Goal: Find specific page/section: Find specific page/section

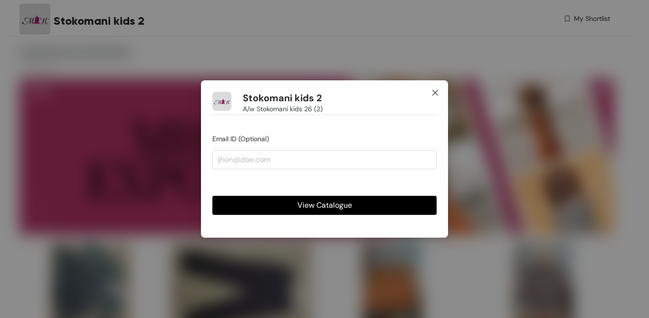
click at [434, 92] on icon "close" at bounding box center [435, 93] width 8 height 8
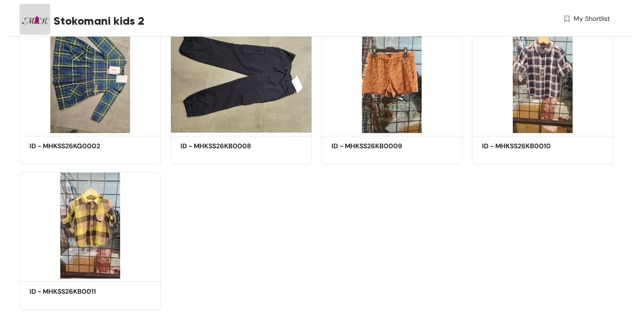
scroll to position [238, 0]
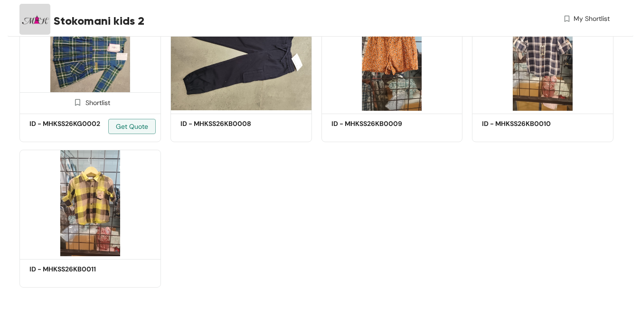
click at [113, 74] on img at bounding box center [90, 57] width 142 height 107
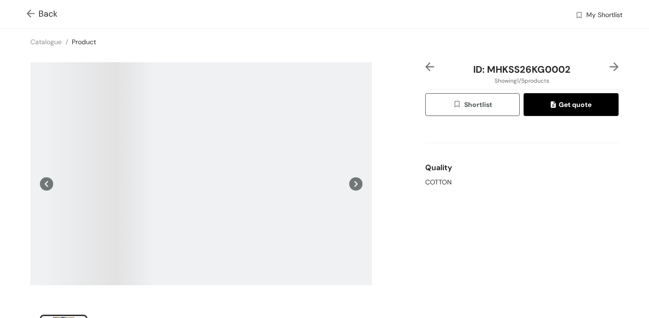
click at [354, 183] on icon at bounding box center [355, 183] width 13 height 13
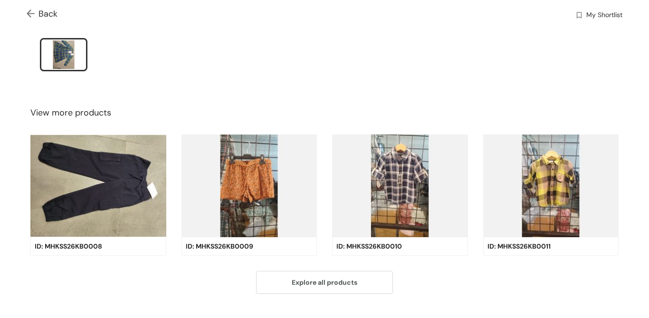
scroll to position [278, 0]
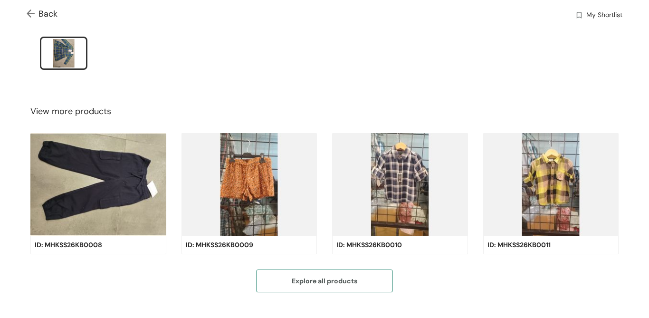
click at [317, 275] on span "Explore all products" at bounding box center [325, 280] width 66 height 10
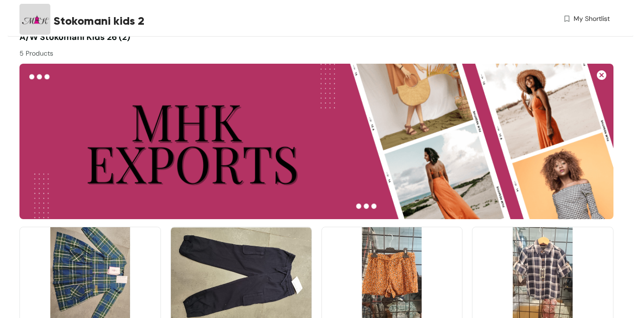
scroll to position [238, 0]
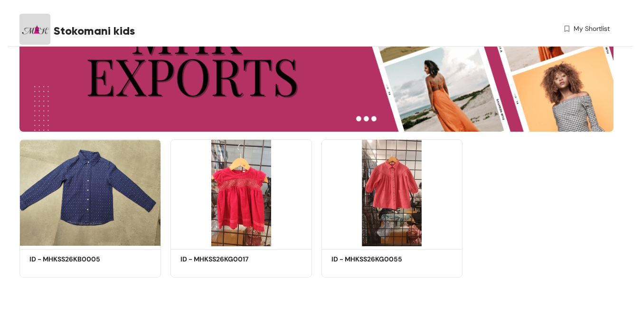
scroll to position [93, 0]
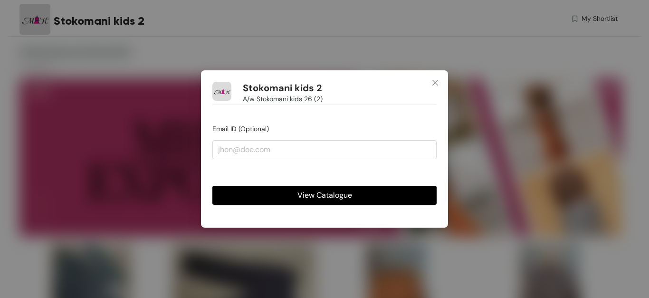
click at [329, 197] on span "View Catalogue" at bounding box center [324, 195] width 55 height 12
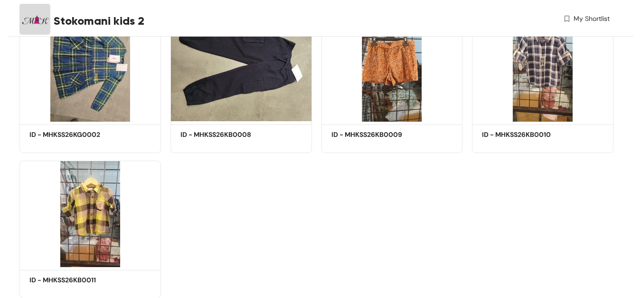
scroll to position [210, 0]
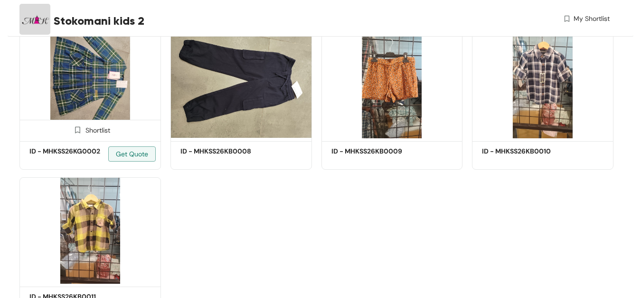
click at [104, 104] on img at bounding box center [90, 84] width 142 height 107
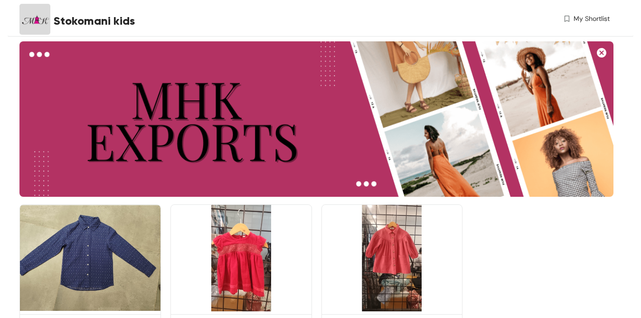
scroll to position [93, 0]
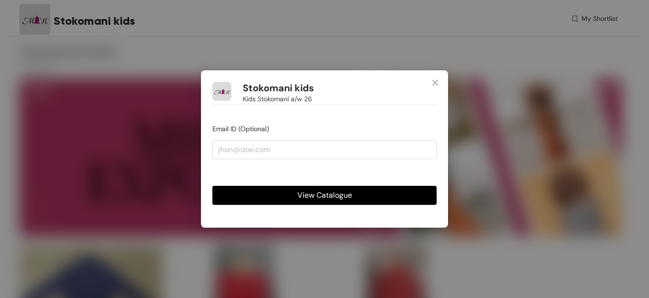
click at [341, 194] on span "View Catalogue" at bounding box center [324, 195] width 55 height 12
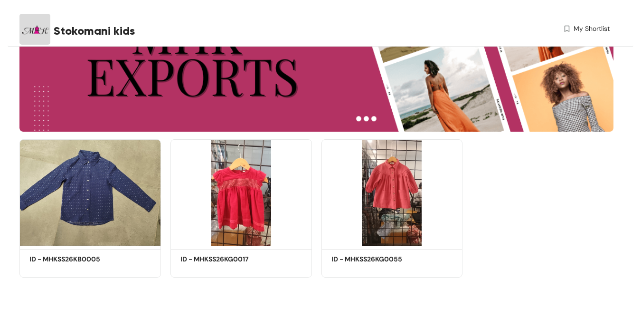
scroll to position [93, 0]
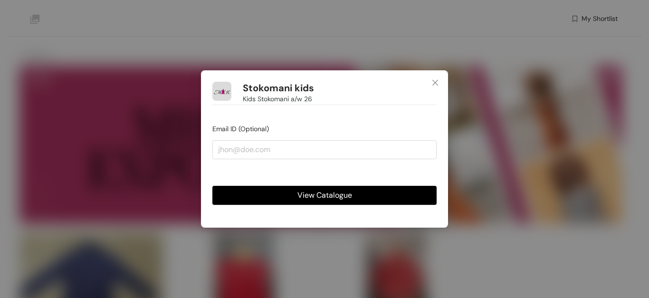
click at [346, 196] on span "View Catalogue" at bounding box center [324, 195] width 55 height 12
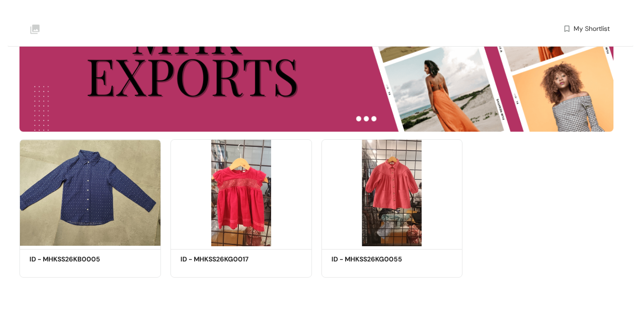
scroll to position [80, 0]
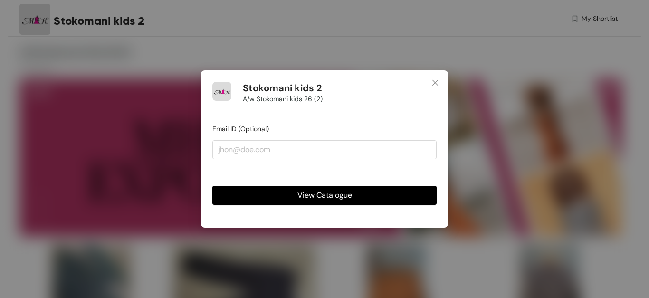
click at [322, 193] on span "View Catalogue" at bounding box center [324, 195] width 55 height 12
